Goal: Information Seeking & Learning: Learn about a topic

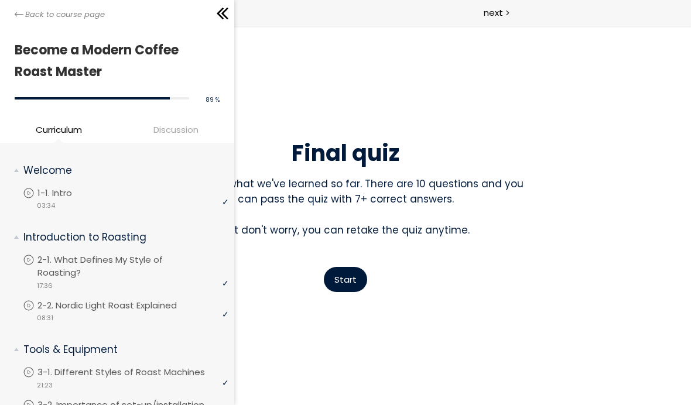
scroll to position [895, 0]
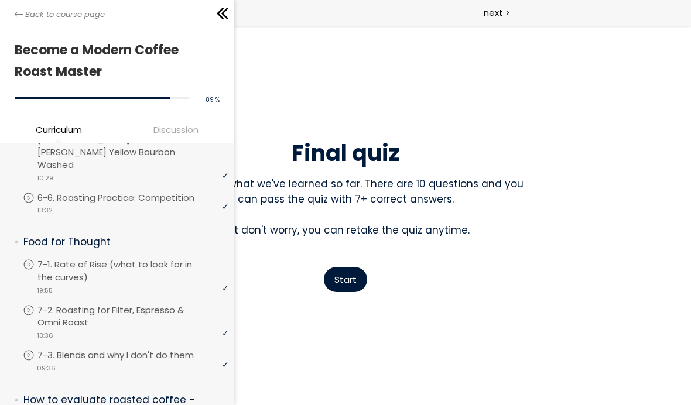
click at [22, 18] on icon at bounding box center [19, 14] width 9 height 9
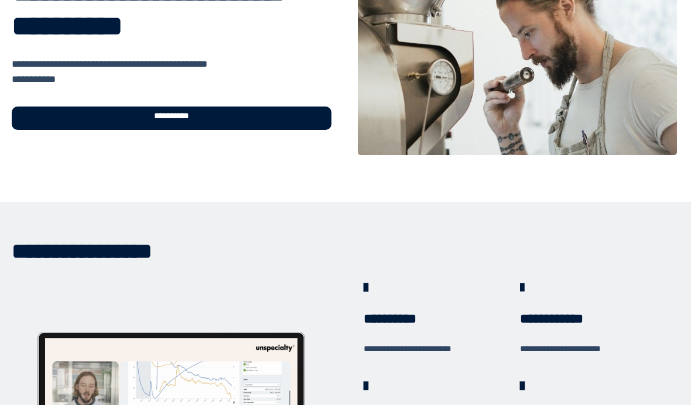
scroll to position [104, 0]
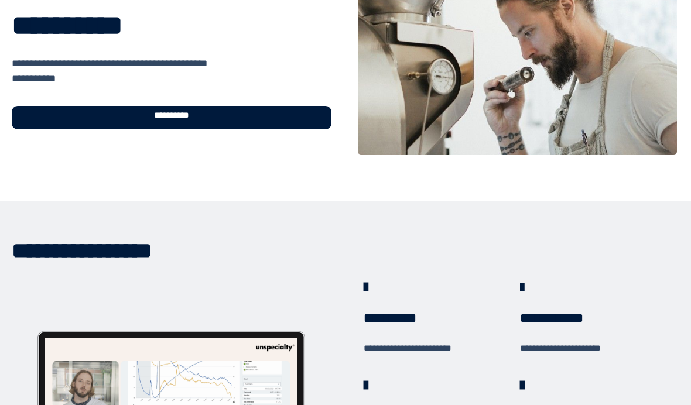
click at [197, 119] on div "**********" at bounding box center [172, 117] width 320 height 23
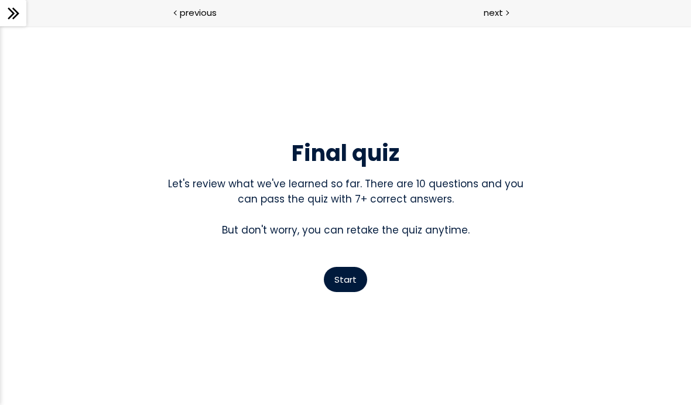
click at [16, 12] on icon at bounding box center [15, 14] width 7 height 12
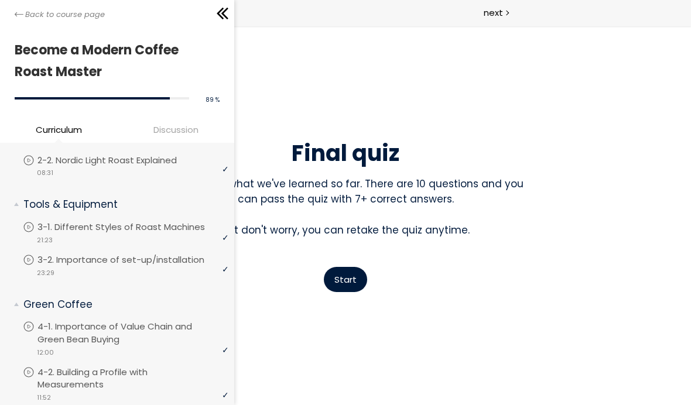
scroll to position [145, 0]
click at [151, 156] on p "2-2. Nordic Light Roast Explained" at bounding box center [118, 161] width 163 height 13
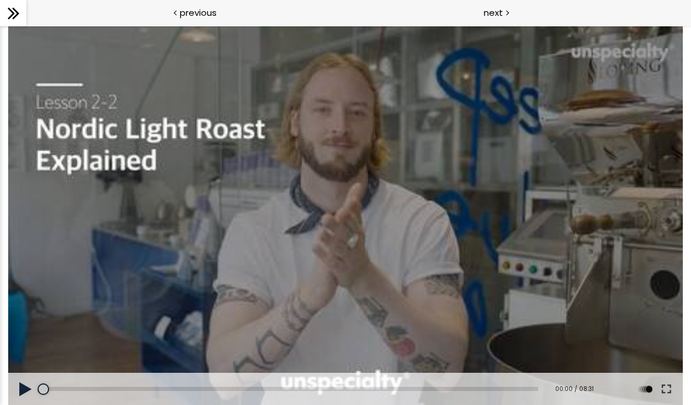
click at [25, 379] on button at bounding box center [25, 389] width 35 height 33
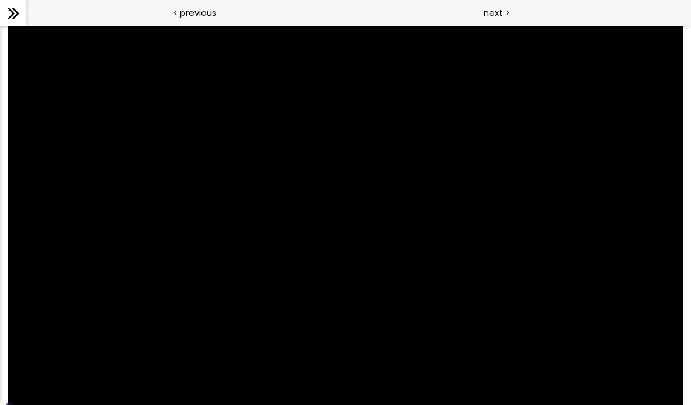
click at [317, 251] on div at bounding box center [345, 216] width 675 height 380
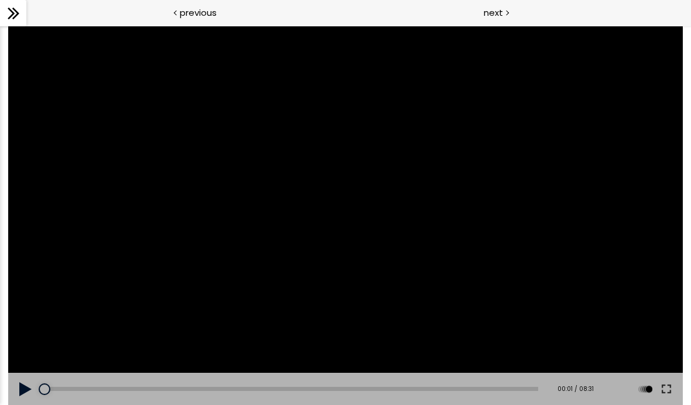
click at [665, 381] on button at bounding box center [666, 389] width 21 height 33
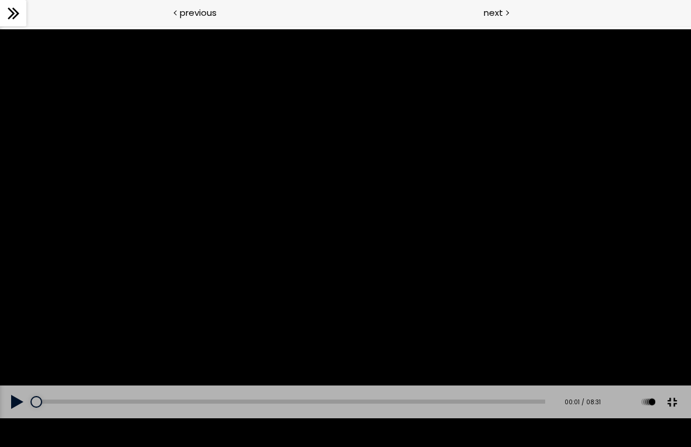
click at [363, 275] on div at bounding box center [345, 223] width 691 height 389
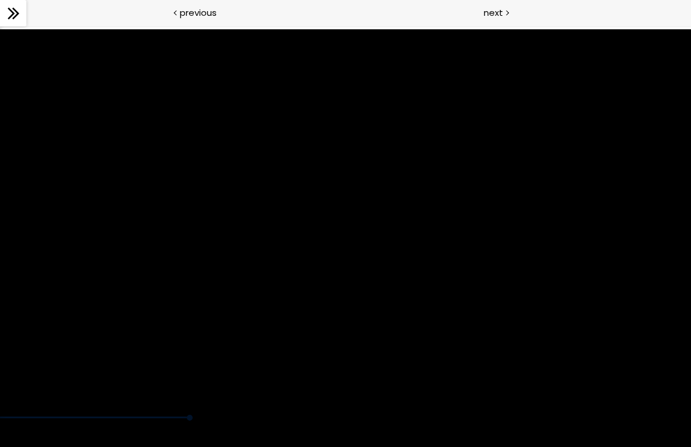
click at [242, 391] on div at bounding box center [345, 223] width 691 height 389
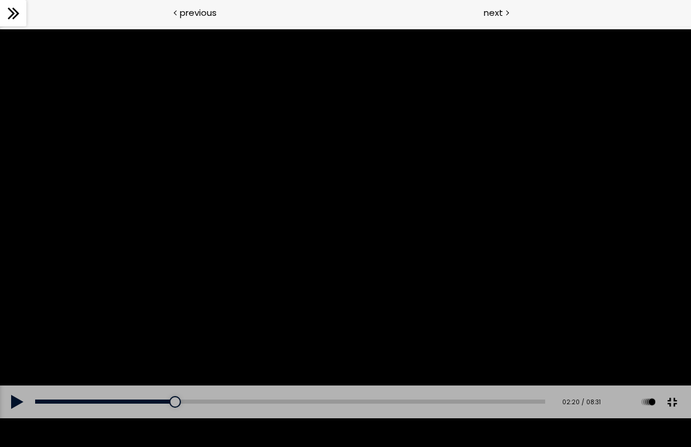
click at [167, 404] on div "00:00" at bounding box center [290, 401] width 510 height 4
click at [233, 274] on div at bounding box center [345, 223] width 691 height 389
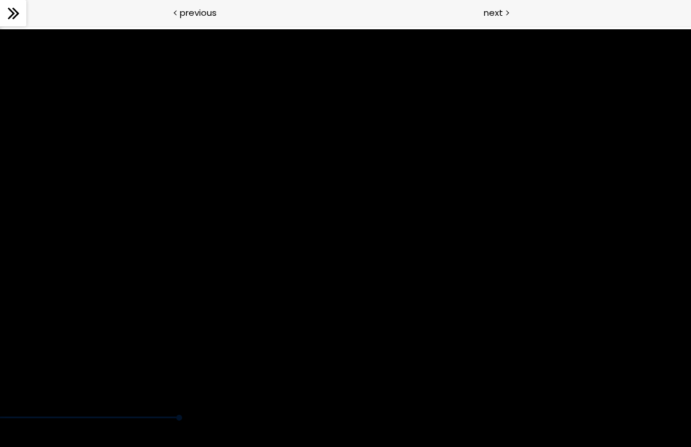
click at [208, 235] on div at bounding box center [345, 223] width 691 height 389
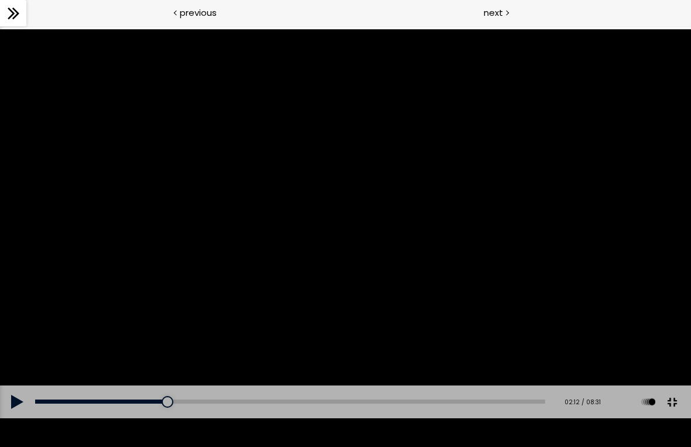
click at [228, 254] on div at bounding box center [345, 223] width 691 height 389
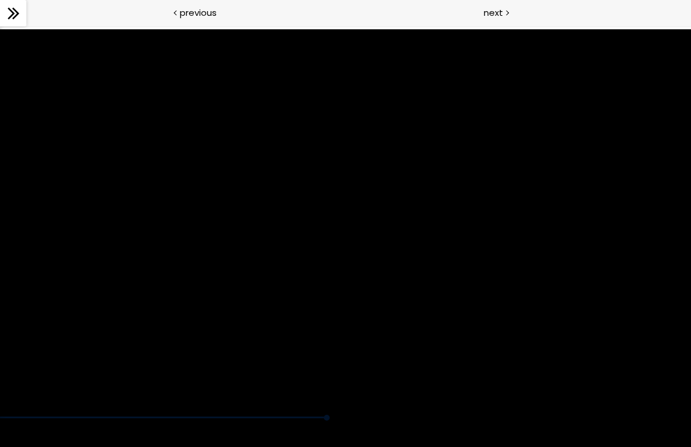
click at [335, 235] on div at bounding box center [345, 223] width 691 height 389
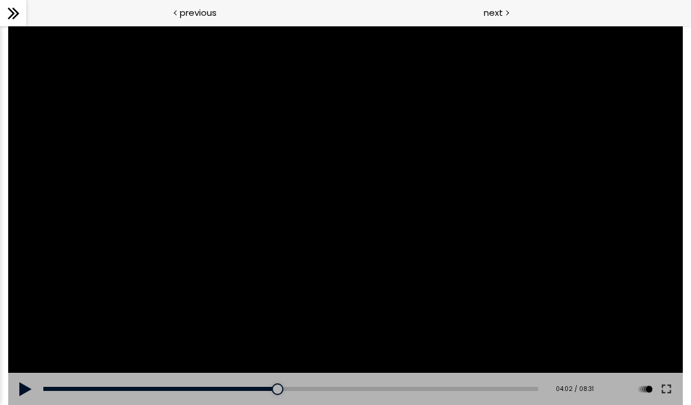
click at [325, 213] on div at bounding box center [345, 216] width 675 height 380
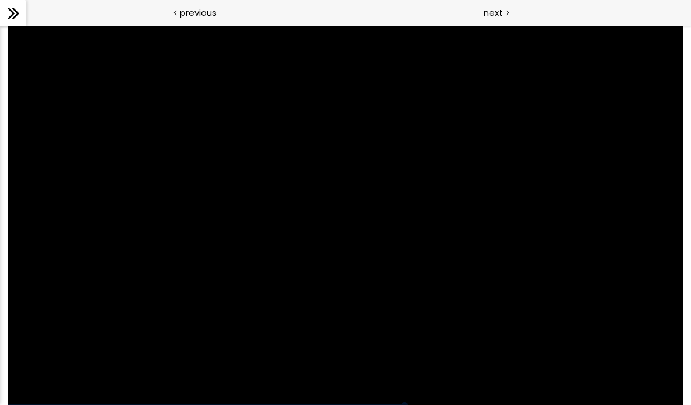
click at [216, 226] on div at bounding box center [345, 216] width 675 height 380
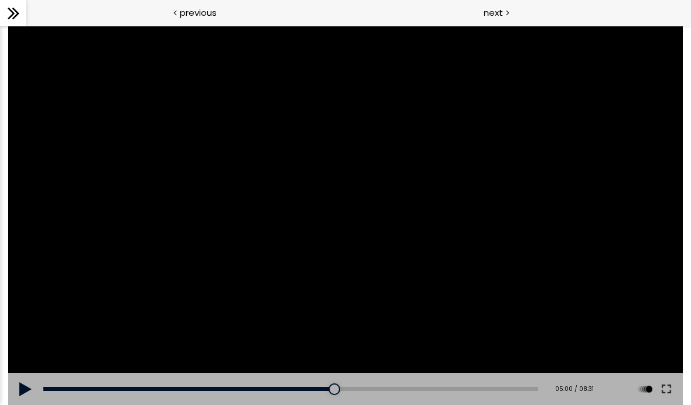
click at [324, 387] on div "04:47" at bounding box center [290, 389] width 495 height 4
click at [363, 296] on div at bounding box center [345, 216] width 675 height 380
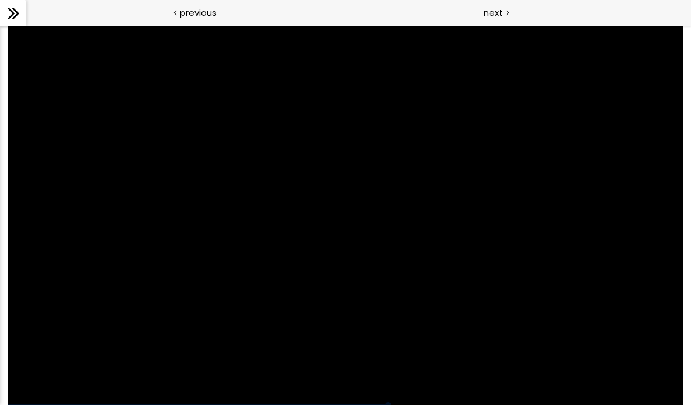
click at [319, 359] on div at bounding box center [345, 216] width 675 height 380
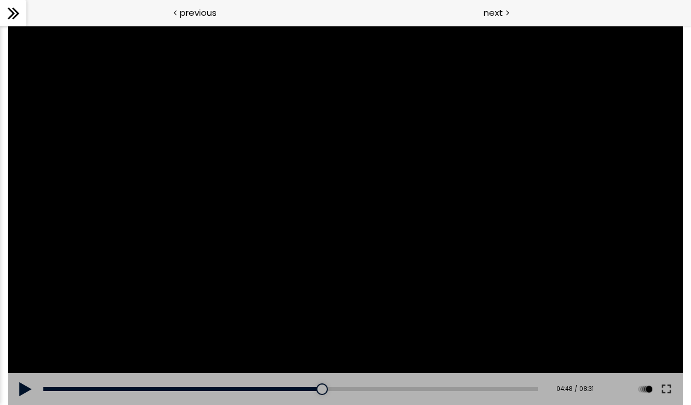
click at [316, 387] on div "04:39" at bounding box center [290, 389] width 495 height 4
click at [150, 292] on div at bounding box center [345, 216] width 675 height 380
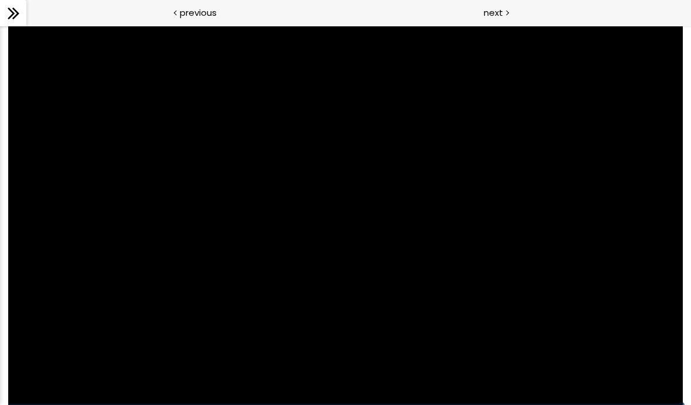
click at [15, 11] on icon at bounding box center [15, 14] width 7 height 12
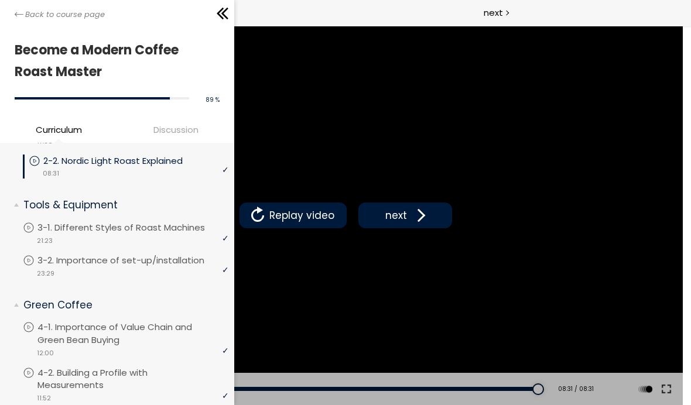
click at [124, 234] on div "video 21:23" at bounding box center [126, 240] width 206 height 12
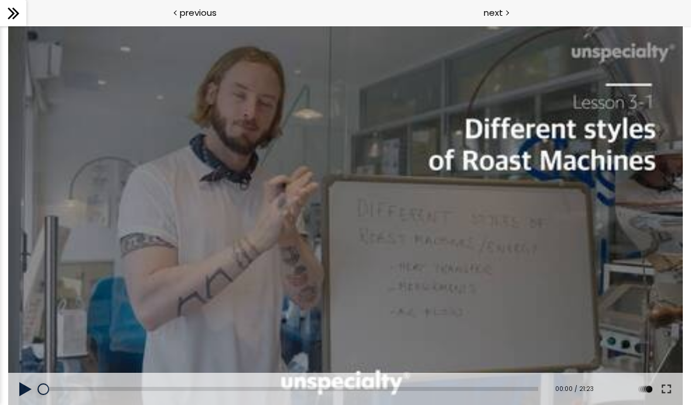
click at [233, 282] on div at bounding box center [345, 216] width 675 height 380
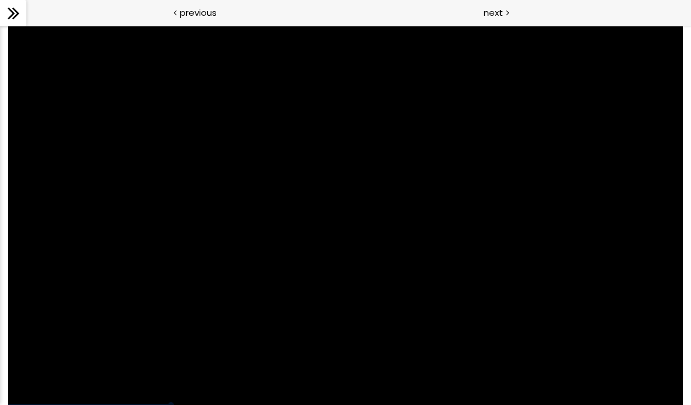
click at [290, 205] on div at bounding box center [345, 216] width 675 height 380
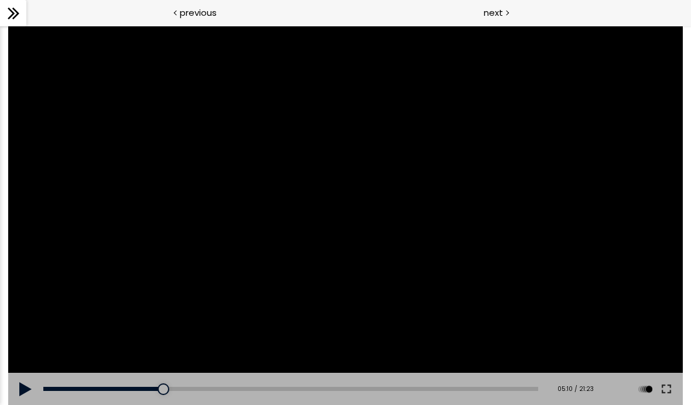
click at [228, 202] on div at bounding box center [345, 216] width 675 height 380
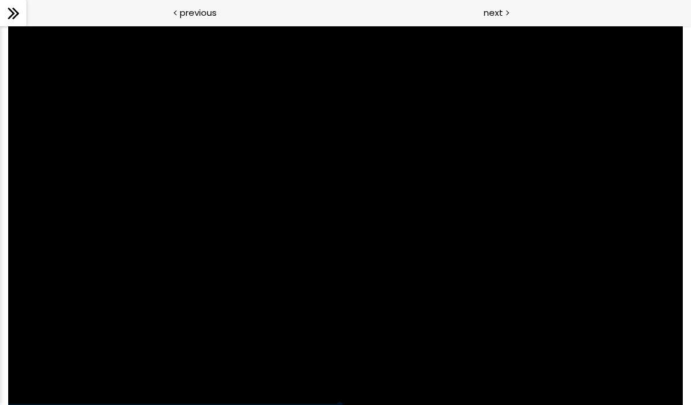
click at [323, 201] on div at bounding box center [345, 216] width 675 height 380
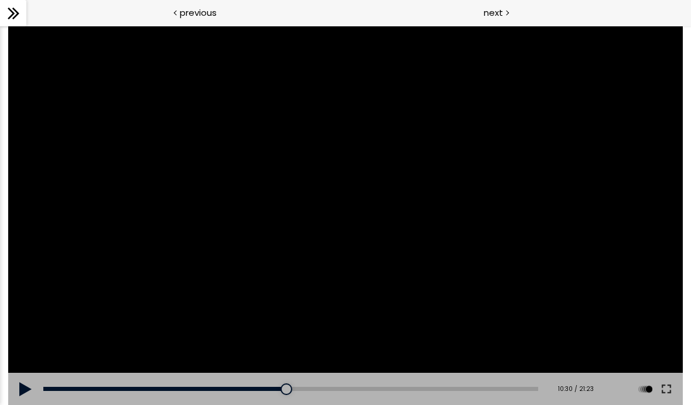
click at [209, 267] on div at bounding box center [345, 216] width 675 height 380
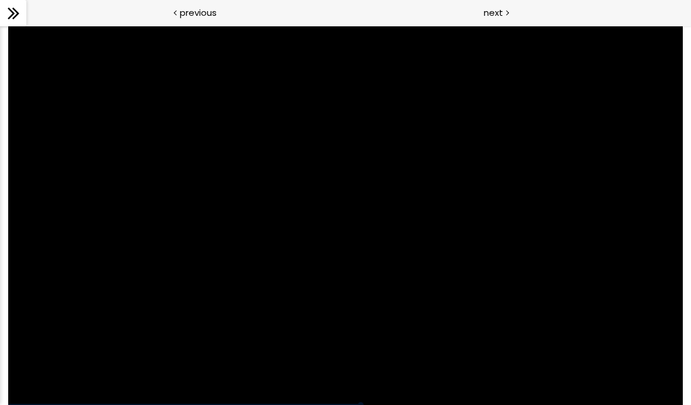
click at [325, 354] on div at bounding box center [345, 216] width 675 height 380
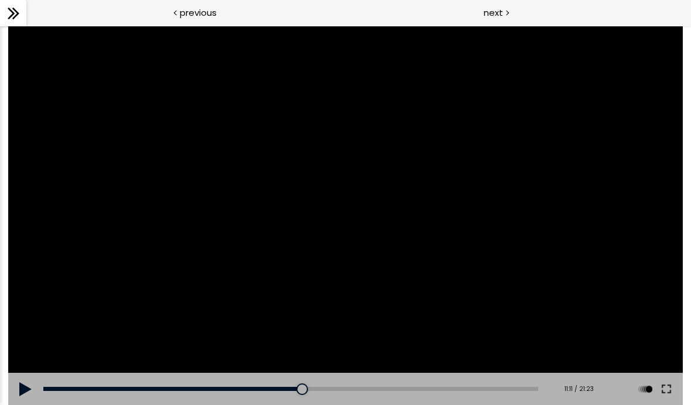
click at [295, 384] on div "Add chapter 00:00" at bounding box center [290, 389] width 495 height 33
click at [296, 384] on div "Add chapter 00:00" at bounding box center [290, 389] width 495 height 33
click at [286, 391] on div "10:25" at bounding box center [290, 389] width 495 height 4
click at [335, 285] on div at bounding box center [345, 216] width 675 height 380
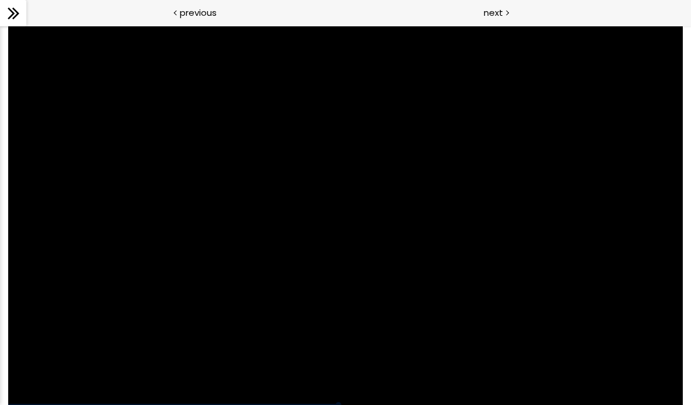
click at [293, 274] on div at bounding box center [345, 216] width 675 height 380
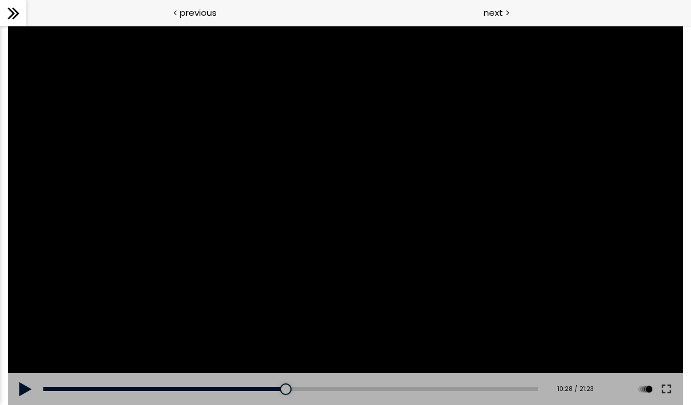
click at [217, 267] on div at bounding box center [345, 216] width 675 height 380
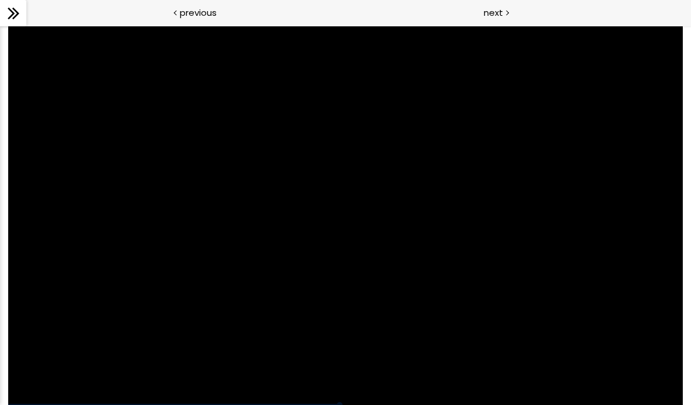
click at [248, 288] on div at bounding box center [345, 216] width 675 height 380
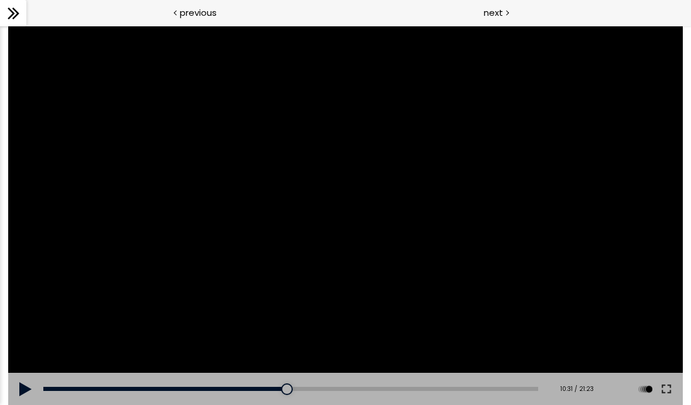
click at [319, 295] on div at bounding box center [345, 216] width 675 height 380
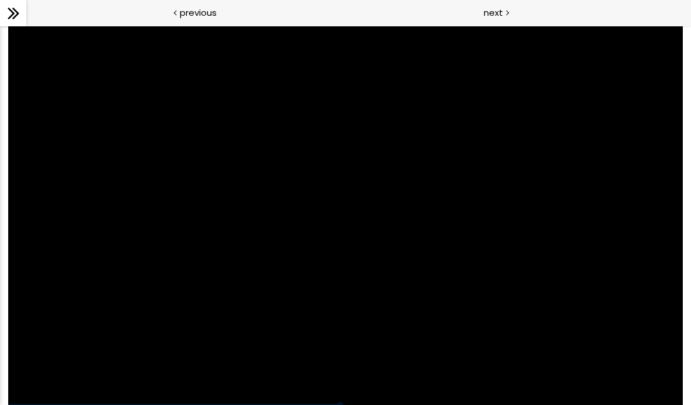
click at [290, 293] on div at bounding box center [345, 216] width 675 height 380
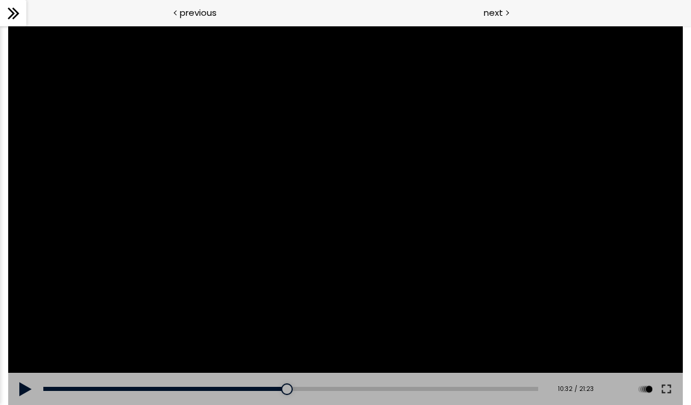
click at [280, 384] on div "Add chapter 10:25" at bounding box center [290, 389] width 495 height 33
click at [276, 231] on div at bounding box center [345, 216] width 675 height 380
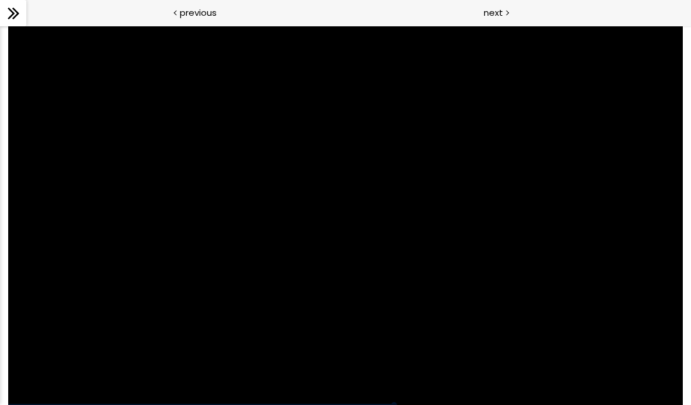
click at [358, 278] on div at bounding box center [345, 216] width 675 height 380
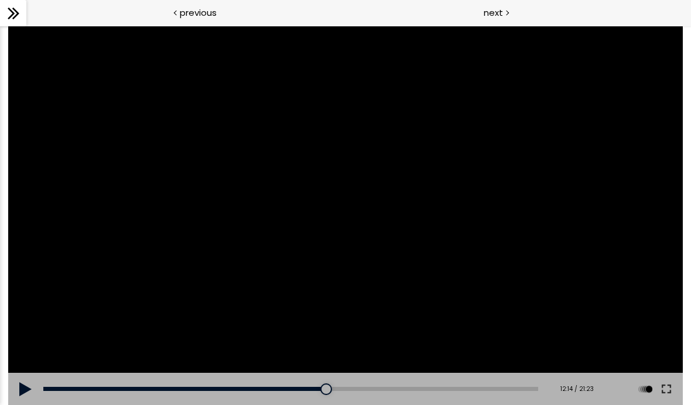
click at [264, 228] on div at bounding box center [345, 216] width 675 height 380
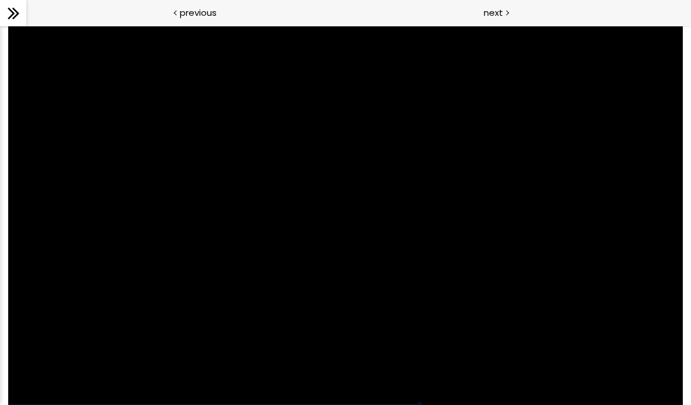
click at [377, 303] on div at bounding box center [345, 216] width 675 height 380
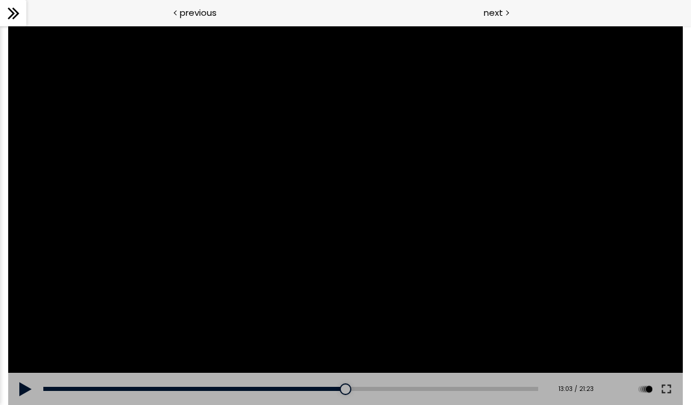
click at [336, 387] on div "12:33" at bounding box center [290, 389] width 495 height 4
click at [329, 229] on div at bounding box center [345, 216] width 675 height 380
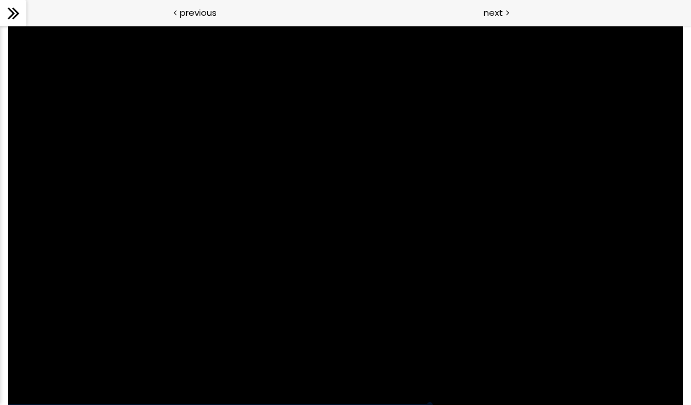
click at [342, 181] on div at bounding box center [345, 216] width 675 height 380
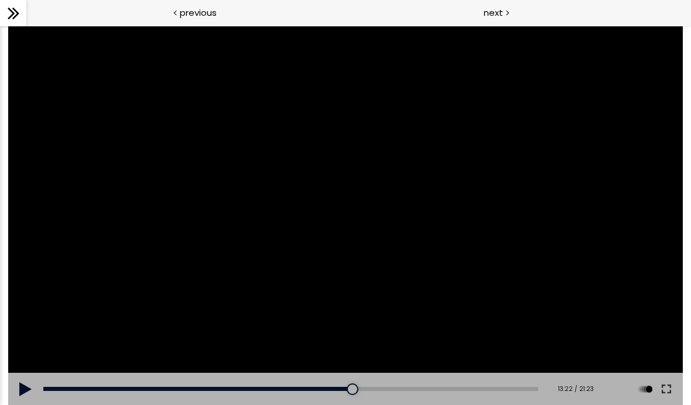
click at [339, 183] on div at bounding box center [345, 216] width 675 height 380
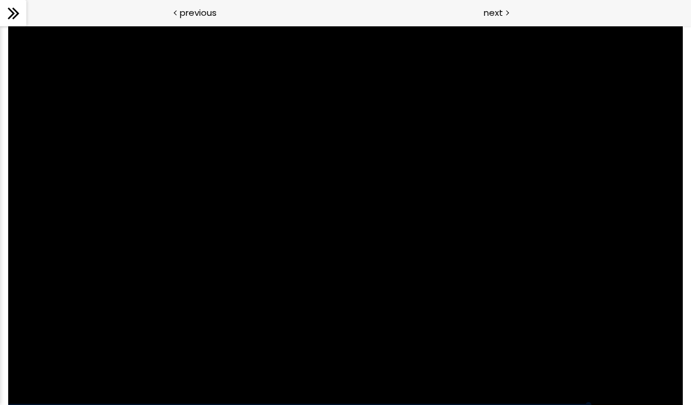
click at [473, 168] on div at bounding box center [345, 216] width 675 height 380
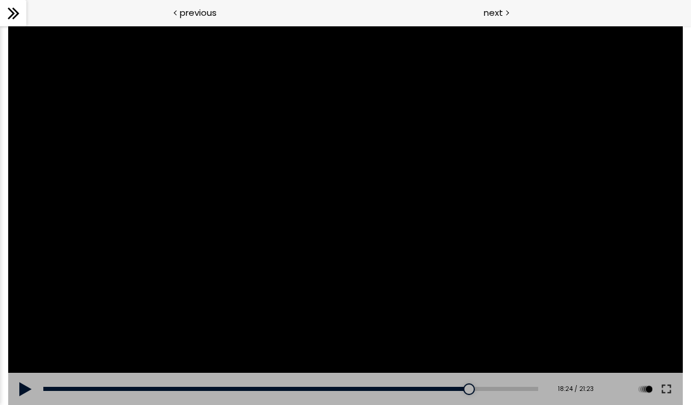
click at [474, 198] on div at bounding box center [345, 216] width 675 height 380
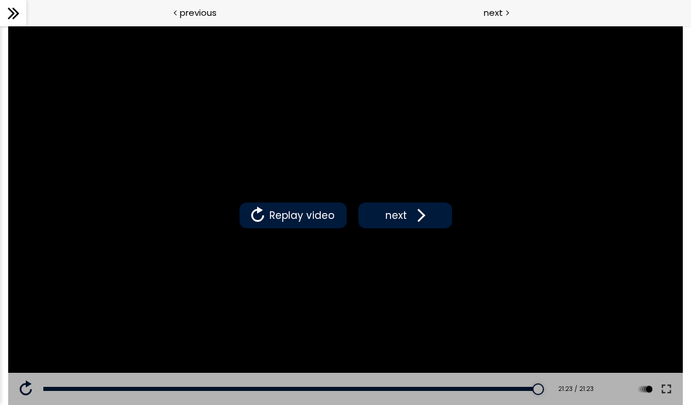
click at [17, 11] on icon at bounding box center [14, 14] width 18 height 18
